Goal: Transaction & Acquisition: Obtain resource

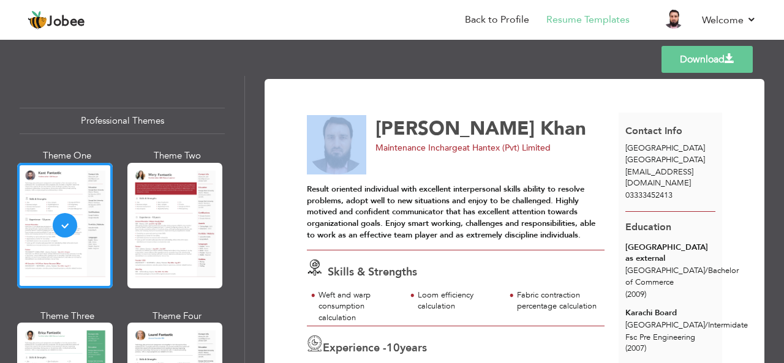
scroll to position [427, 0]
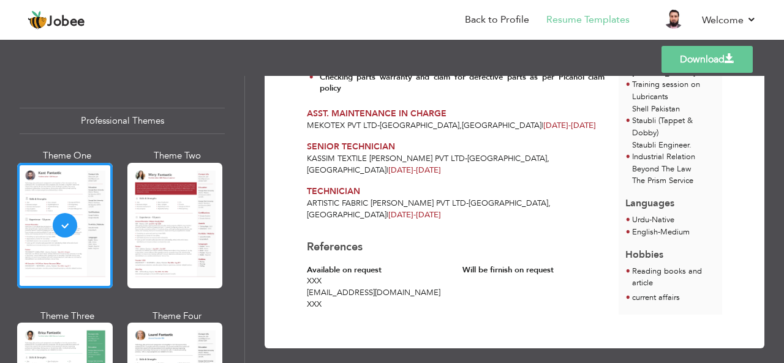
click at [783, 54] on div "Templates Download" at bounding box center [392, 59] width 784 height 39
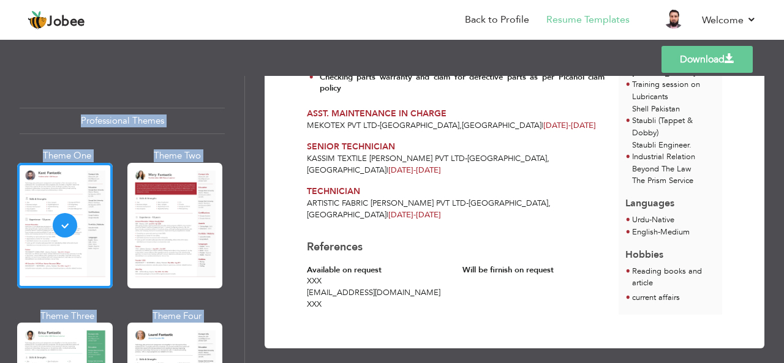
drag, startPoint x: 783, startPoint y: 54, endPoint x: 782, endPoint y: 139, distance: 84.5
click at [782, 139] on div "Templates Download Professional Themes Theme One Theme Two Theme Three Theme Fo…" at bounding box center [392, 200] width 784 height 326
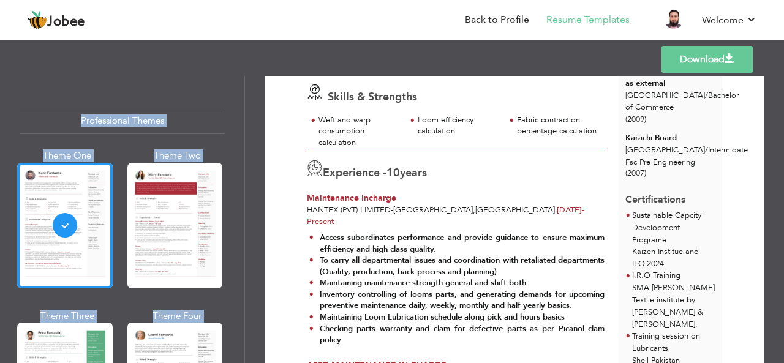
scroll to position [0, 0]
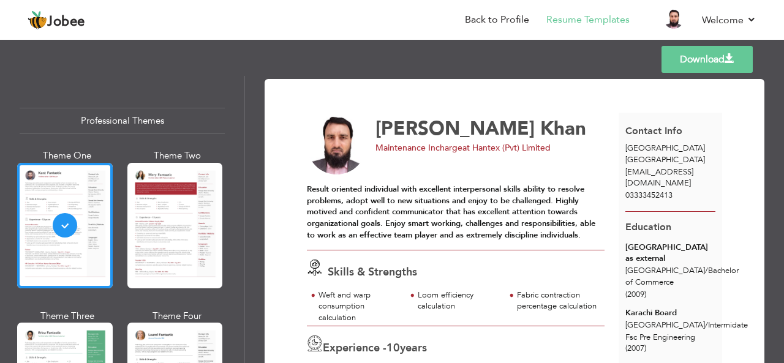
click at [577, 122] on div "Muhammad Abdullah Khan" at bounding box center [497, 128] width 244 height 19
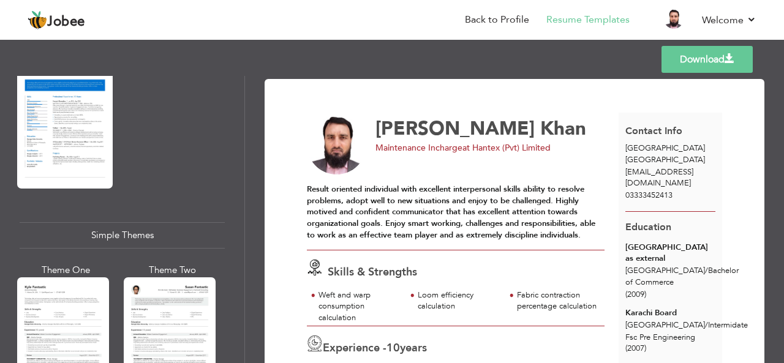
scroll to position [2209, 0]
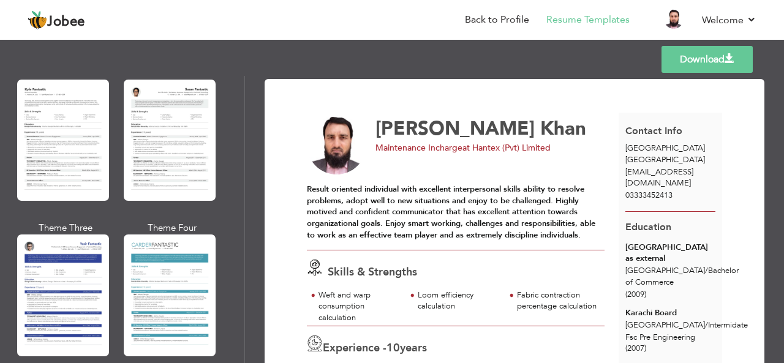
click at [659, 172] on span "[EMAIL_ADDRESS][DOMAIN_NAME]" at bounding box center [659, 177] width 68 height 23
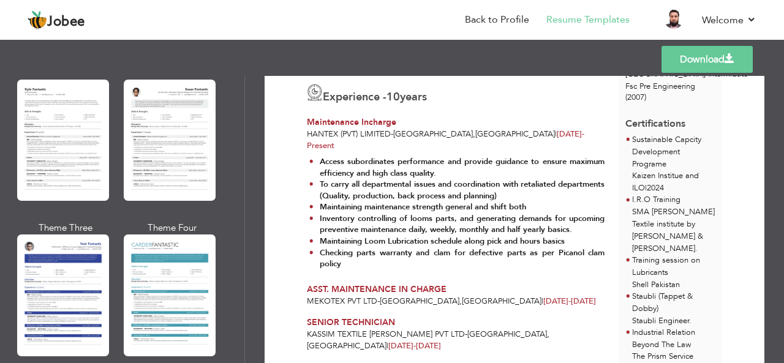
click at [694, 57] on link "Download" at bounding box center [706, 59] width 91 height 27
click at [776, 103] on div "Download Muhammad Abdullah Khan Maintenance Incharge at Hantex (Pvt) Limited" at bounding box center [514, 219] width 539 height 287
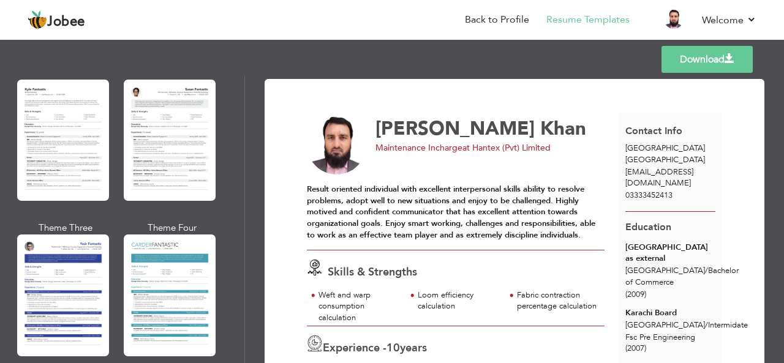
click at [657, 266] on span "Karachi / Bachelor of Commerce" at bounding box center [681, 276] width 113 height 23
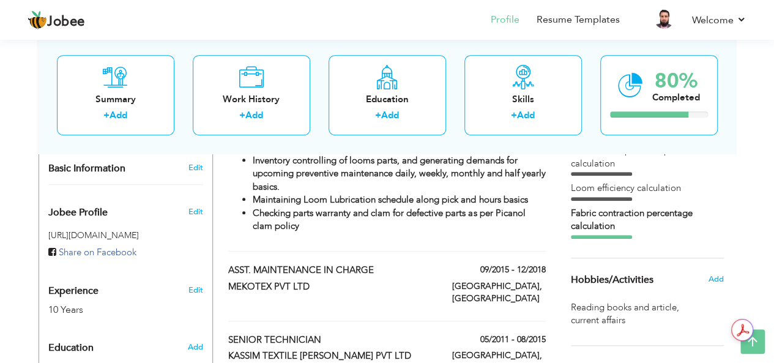
scroll to position [378, 0]
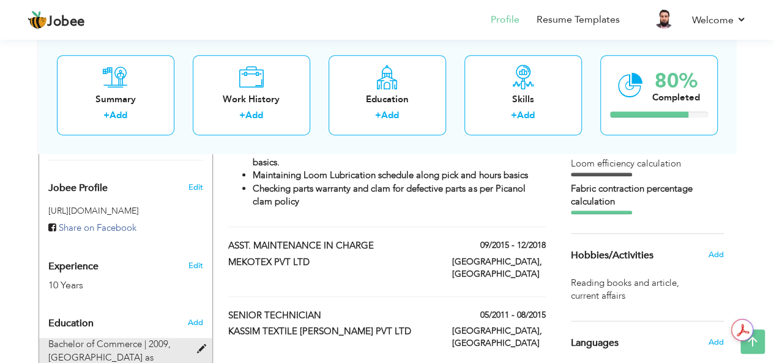
click at [78, 351] on span "University of Karachi as external, Karachi" at bounding box center [114, 363] width 132 height 25
type input "Bachelor of Commerce"
type input "2009"
type input "University of Karachi as external"
radio input "true"
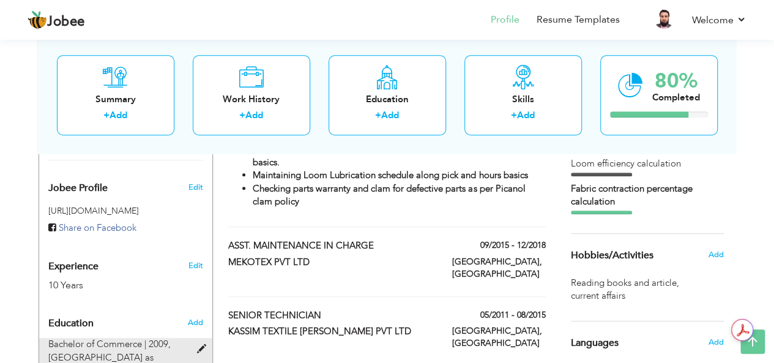
type input "[GEOGRAPHIC_DATA]"
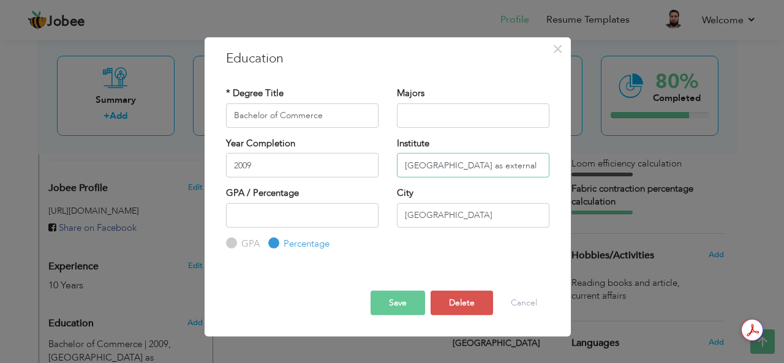
click at [535, 164] on input "University of Karachi as external" at bounding box center [473, 165] width 152 height 24
type input "[GEOGRAPHIC_DATA],"
click at [397, 300] on button "Save" at bounding box center [397, 303] width 54 height 24
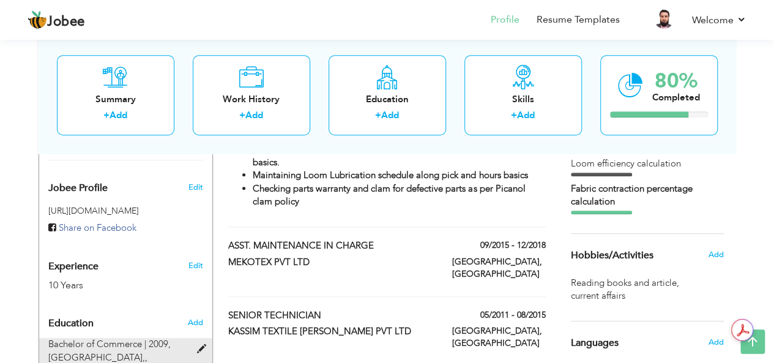
click at [133, 338] on span "Bachelor of Commerce | 2009," at bounding box center [109, 344] width 122 height 12
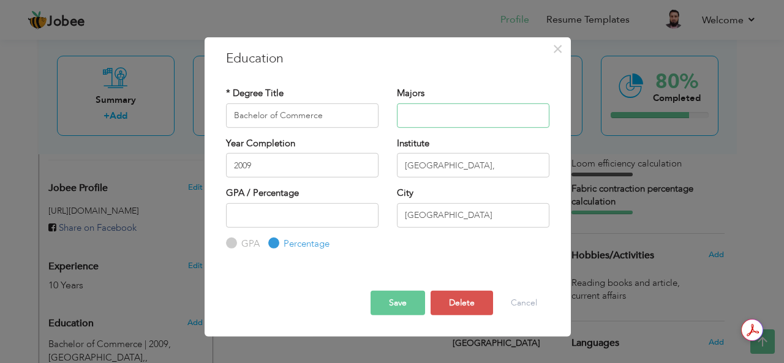
click at [425, 121] on input "text" at bounding box center [473, 115] width 152 height 24
type input "Business & Accounts"
click at [395, 309] on button "Save" at bounding box center [397, 303] width 54 height 24
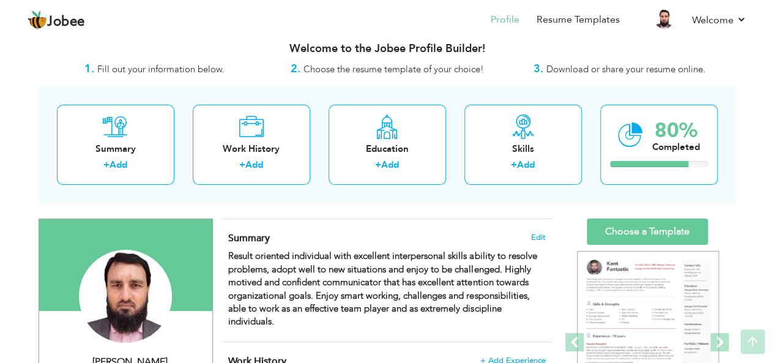
scroll to position [0, 0]
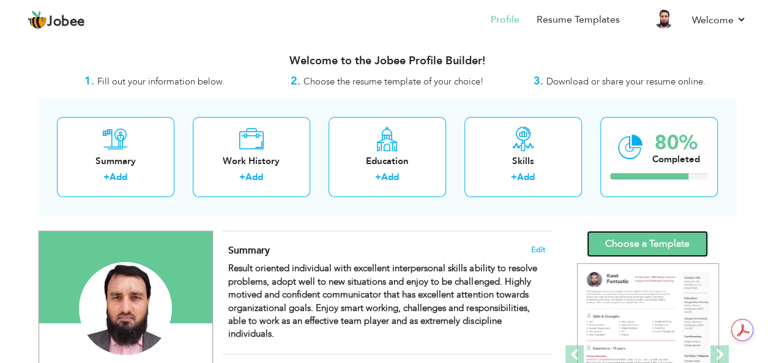
click at [657, 233] on link "Choose a Template" at bounding box center [647, 244] width 121 height 26
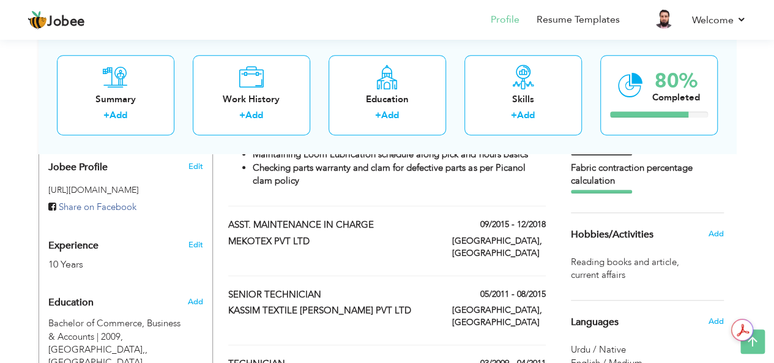
scroll to position [424, 0]
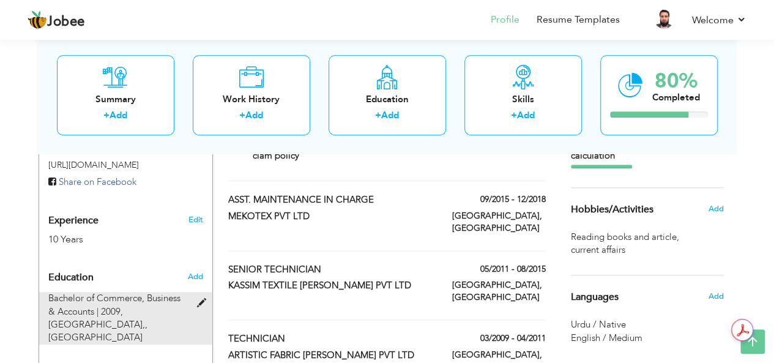
click at [107, 318] on span "University of Karachi,, Karachi" at bounding box center [97, 330] width 99 height 25
type input "Bachelor of Commerce"
type input "Business & Accounts"
type input "2009"
type input "[GEOGRAPHIC_DATA],"
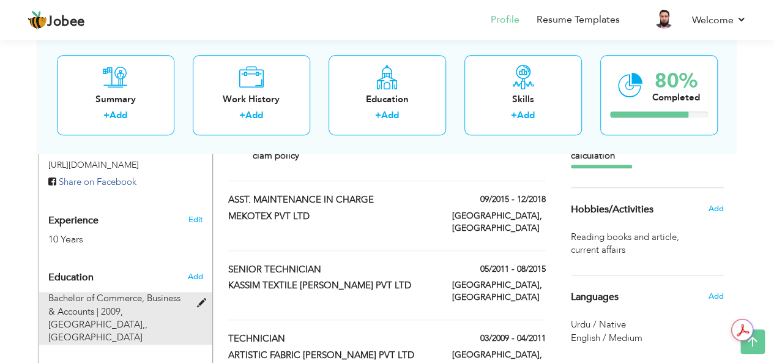
radio input "true"
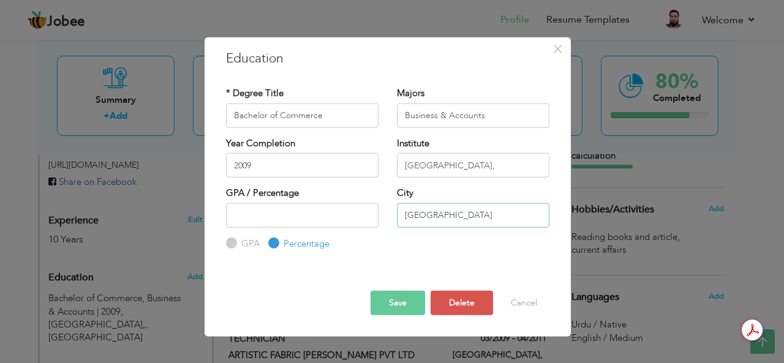
click at [437, 223] on input "[GEOGRAPHIC_DATA]" at bounding box center [473, 215] width 152 height 24
type input "K"
click at [389, 303] on button "Save" at bounding box center [397, 303] width 54 height 24
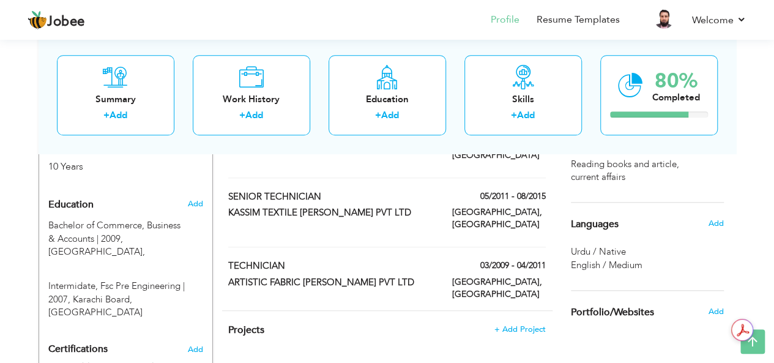
scroll to position [498, 0]
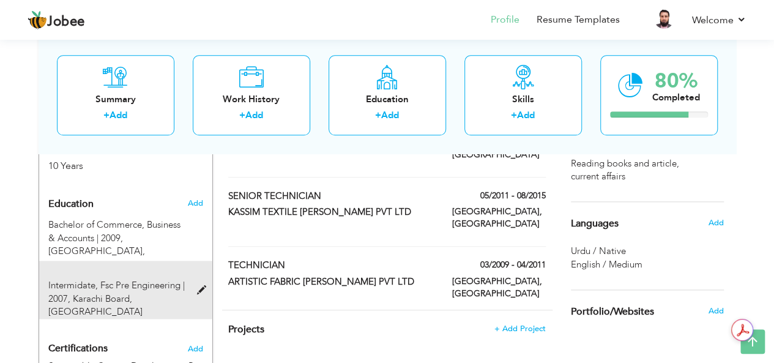
click at [85, 279] on span "Intermidate, Fsc Pre Engineering | 2007," at bounding box center [116, 291] width 137 height 25
type input "Intermidate"
type input "Fsc Pre Engineering"
type input "2007"
type input "Karachi Board"
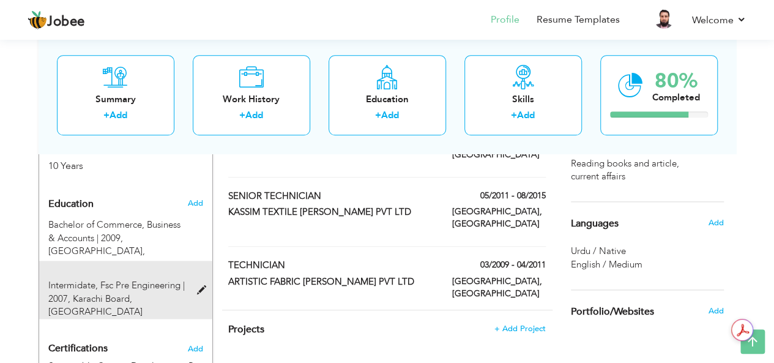
radio input "true"
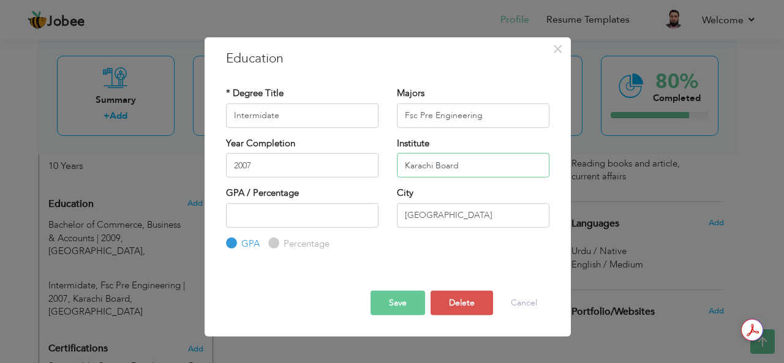
click at [466, 161] on input "Karachi Board" at bounding box center [473, 165] width 152 height 24
click at [449, 214] on input "Karachi" at bounding box center [473, 215] width 152 height 24
type input "K"
click at [389, 301] on button "Save" at bounding box center [397, 303] width 54 height 24
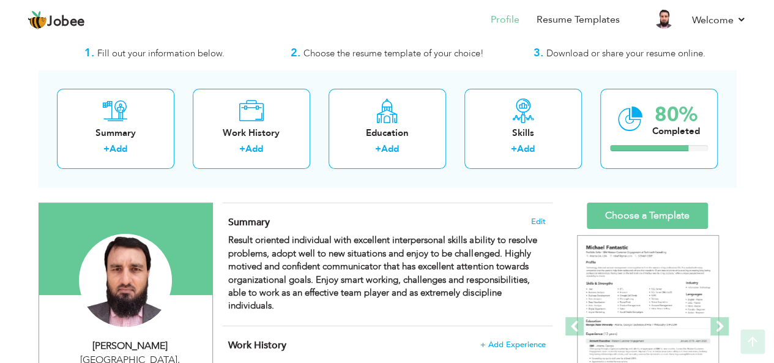
scroll to position [16, 0]
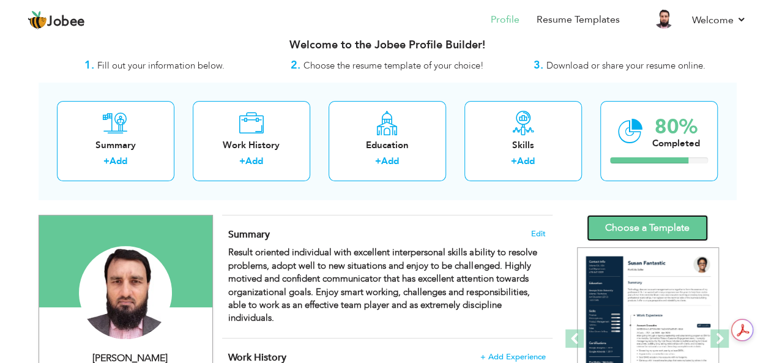
click at [640, 221] on link "Choose a Template" at bounding box center [647, 228] width 121 height 26
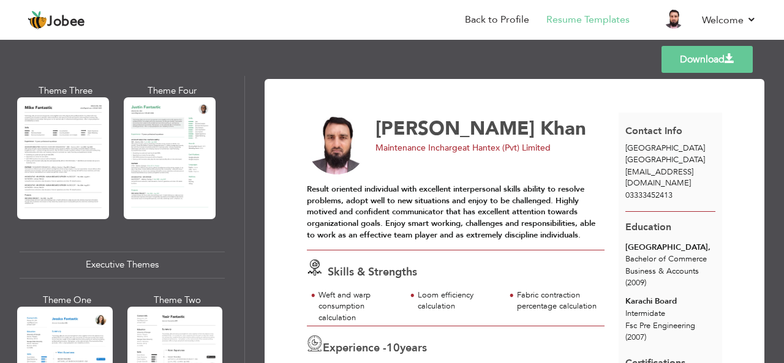
scroll to position [1005, 0]
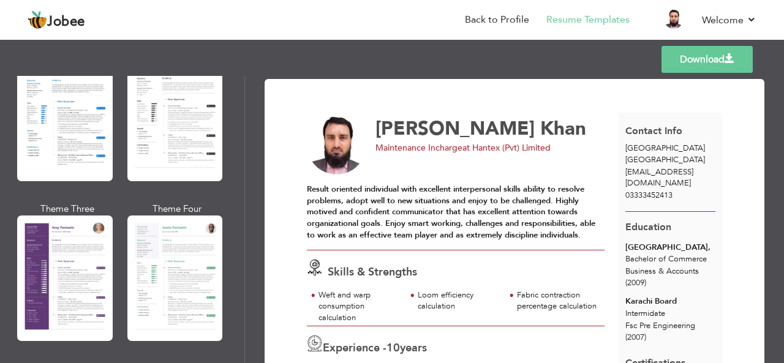
click at [520, 154] on span "at Hantex (Pvt) Limited" at bounding box center [506, 148] width 88 height 12
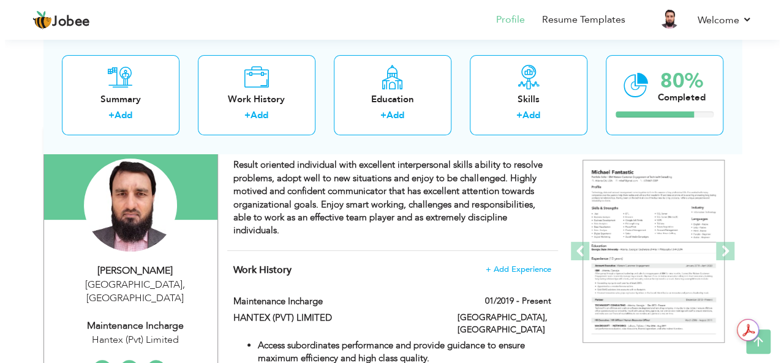
scroll to position [122, 0]
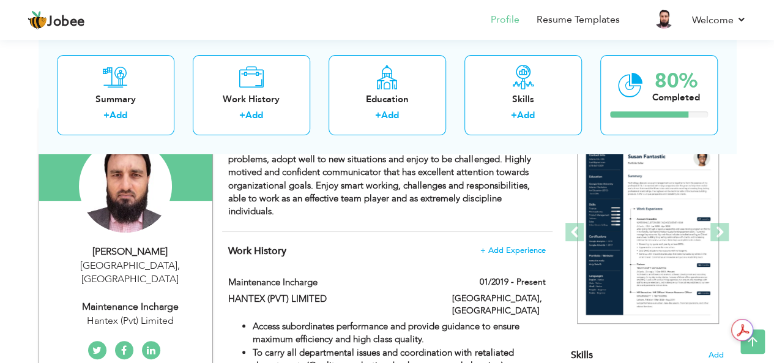
click at [125, 314] on div "Hantex (Pvt) Limited" at bounding box center [130, 321] width 164 height 14
select select "number:166"
select select "number:12"
type input "Hantex (Pvt) Limited"
type input "Maintenance Incharge"
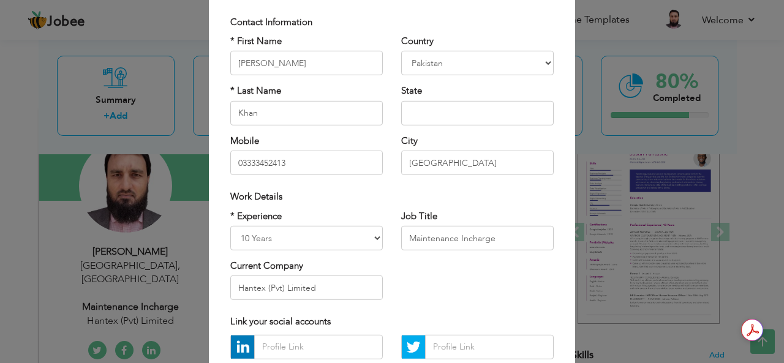
scroll to position [98, 0]
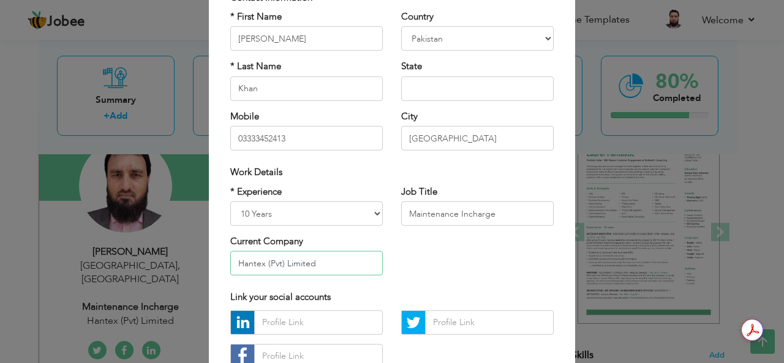
click at [263, 263] on input "Hantex (Pvt) Limited" at bounding box center [306, 263] width 152 height 24
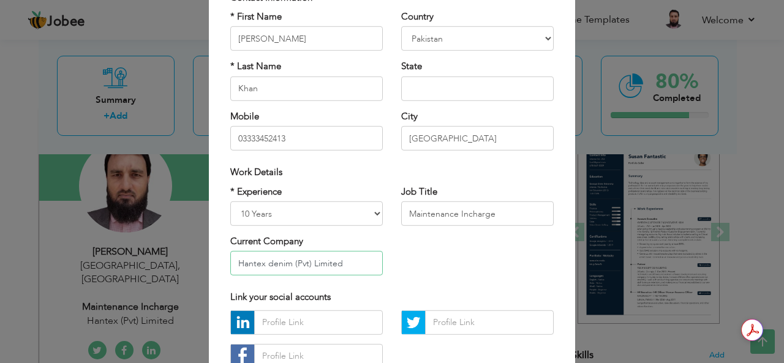
type input "Hantex denim (Pvt) Limited"
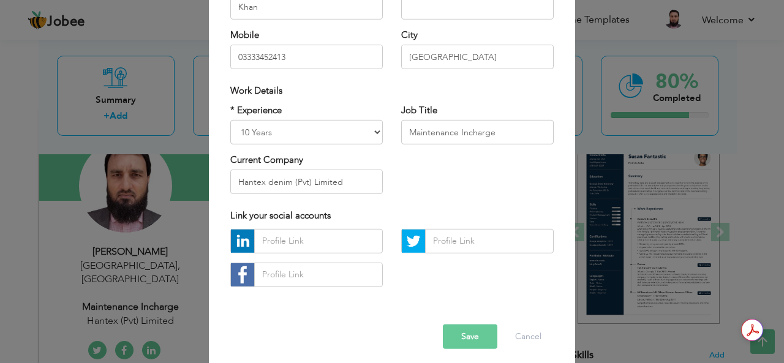
scroll to position [186, 0]
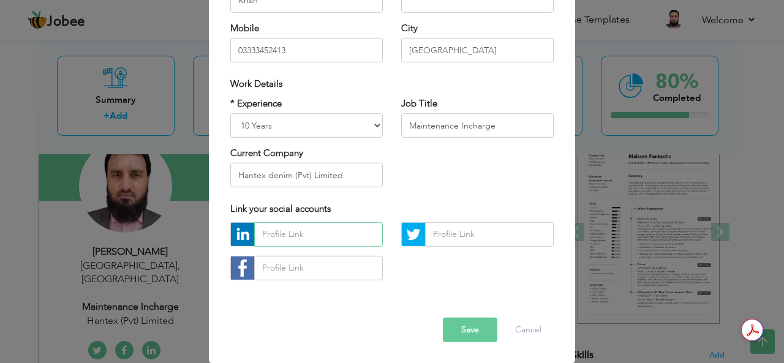
click at [301, 235] on input "text" at bounding box center [318, 234] width 129 height 24
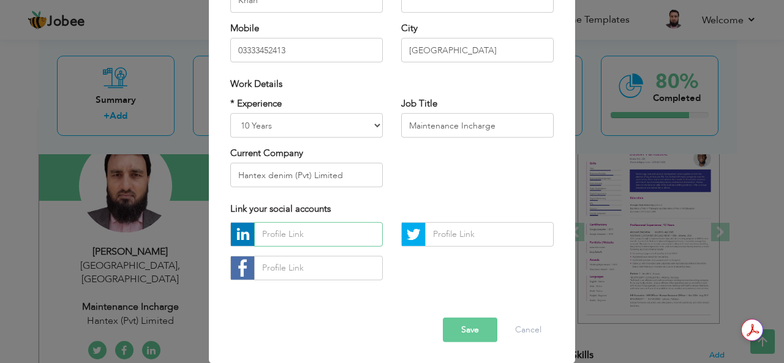
paste input "[URL][DOMAIN_NAME][PERSON_NAME]"
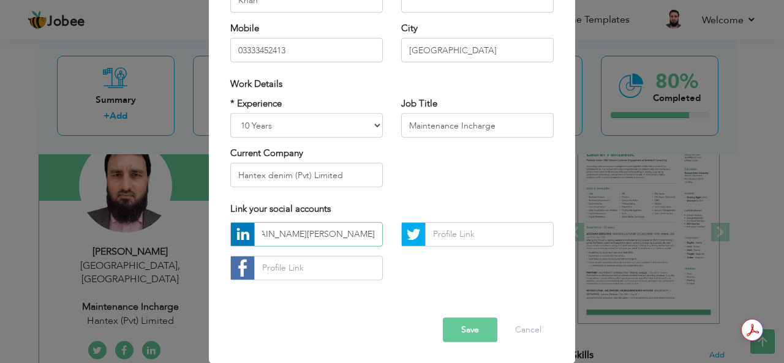
type input "[URL][DOMAIN_NAME][PERSON_NAME]"
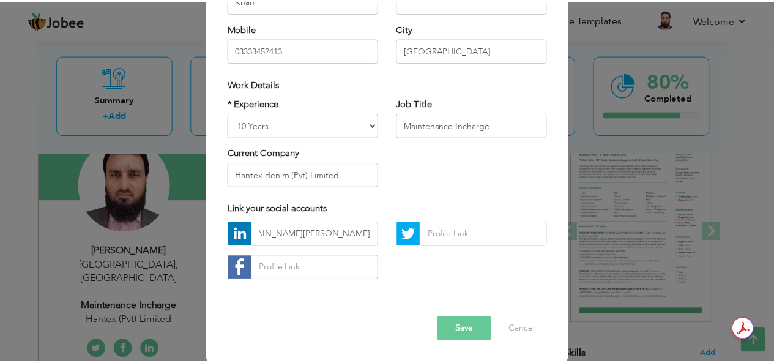
scroll to position [0, 0]
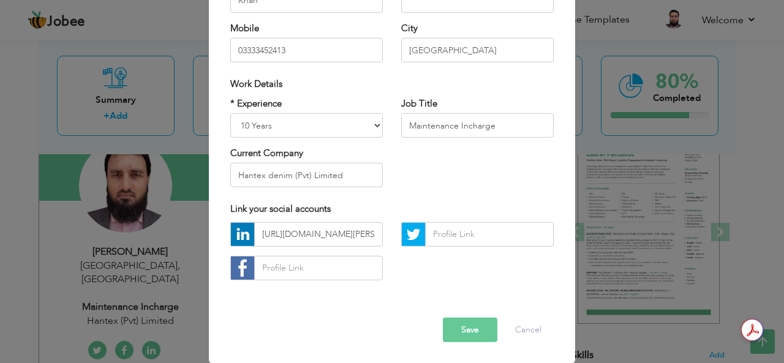
click at [451, 330] on button "Save" at bounding box center [470, 330] width 54 height 24
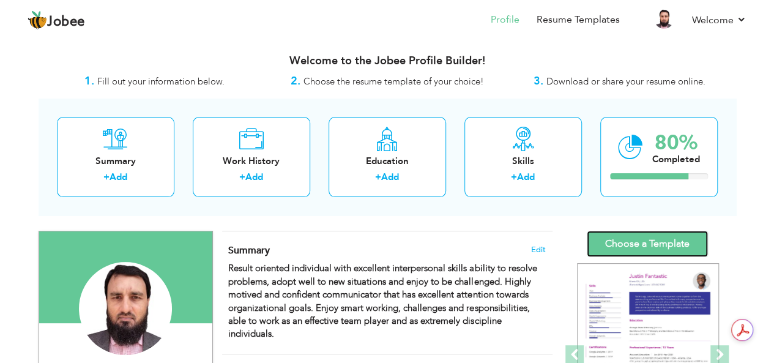
click at [672, 243] on link "Choose a Template" at bounding box center [647, 244] width 121 height 26
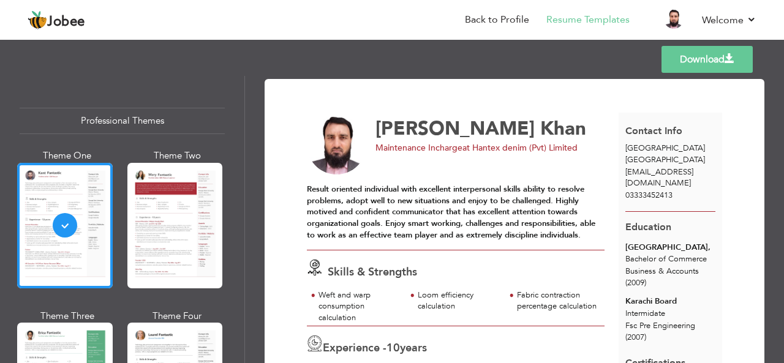
click at [779, 184] on div "Download [PERSON_NAME] Maintenance Incharge at [GEOGRAPHIC_DATA] denim (Pvt) Li…" at bounding box center [514, 219] width 539 height 287
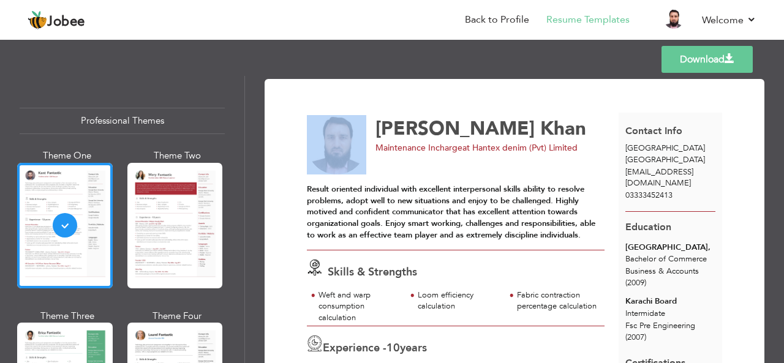
click at [779, 184] on div "Download [PERSON_NAME] Maintenance Incharge at [GEOGRAPHIC_DATA] denim (Pvt) Li…" at bounding box center [514, 219] width 539 height 287
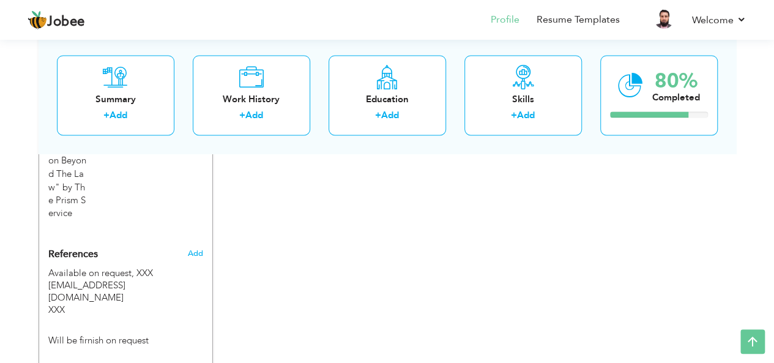
scroll to position [1046, 0]
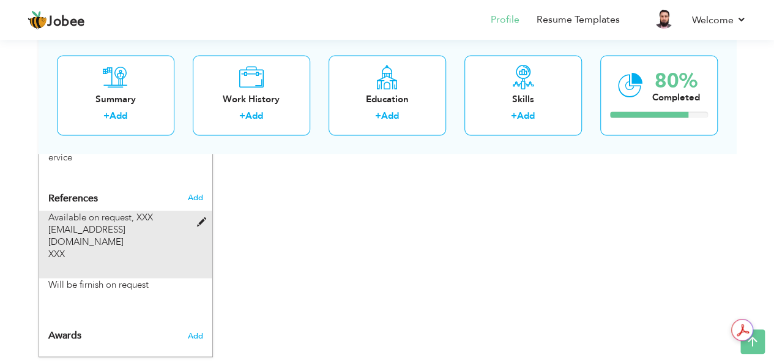
click at [94, 238] on div "Available on request, XXX [EMAIL_ADDRESS][DOMAIN_NAME] XXX" at bounding box center [125, 244] width 173 height 67
type input "Available on request"
type input "XXX"
type input "[EMAIL_ADDRESS][DOMAIN_NAME]"
type input "XXX"
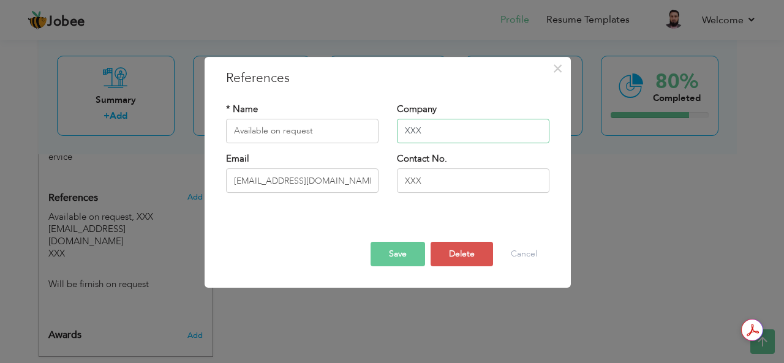
click at [442, 129] on input "XXX" at bounding box center [473, 131] width 152 height 24
type input "X"
click at [441, 179] on input "XXX" at bounding box center [473, 180] width 152 height 24
type input "X"
click at [343, 171] on input "XXX@XXX.com" at bounding box center [302, 180] width 152 height 24
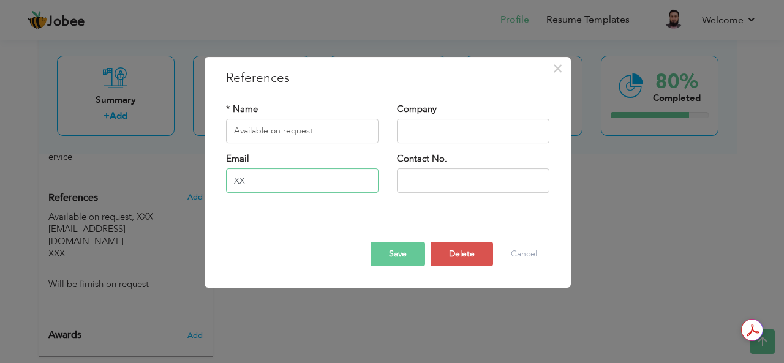
type input "X"
click at [394, 263] on button "Save" at bounding box center [397, 254] width 54 height 24
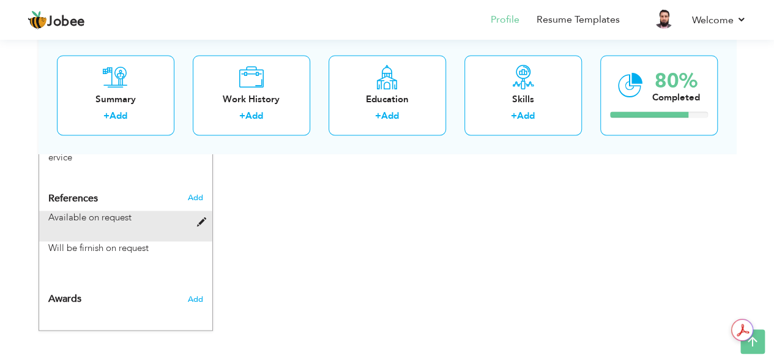
click at [137, 211] on div "Available on request" at bounding box center [118, 217] width 140 height 12
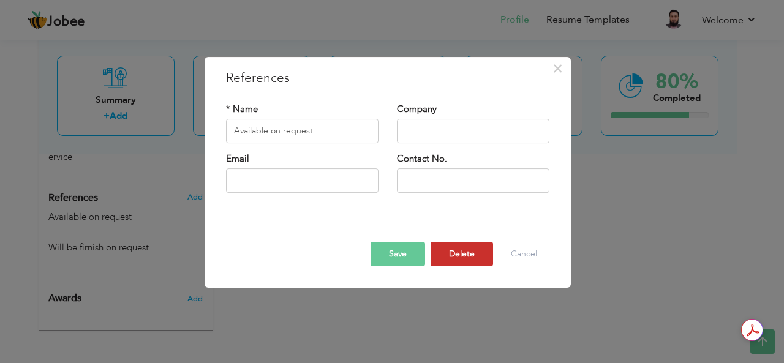
click at [457, 255] on button "Delete" at bounding box center [461, 254] width 62 height 24
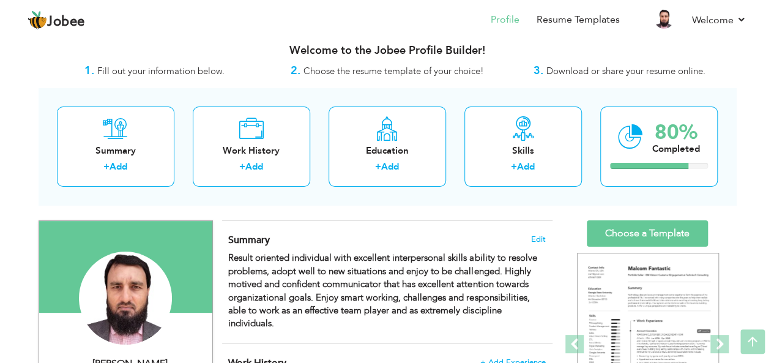
scroll to position [0, 0]
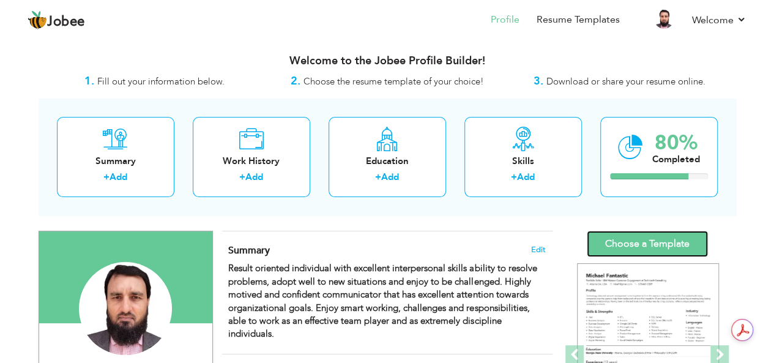
click at [628, 238] on link "Choose a Template" at bounding box center [647, 244] width 121 height 26
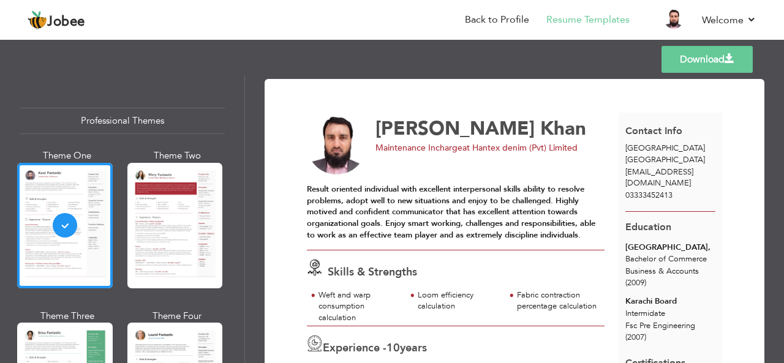
click at [717, 54] on link "Download" at bounding box center [706, 59] width 91 height 27
